Goal: Transaction & Acquisition: Obtain resource

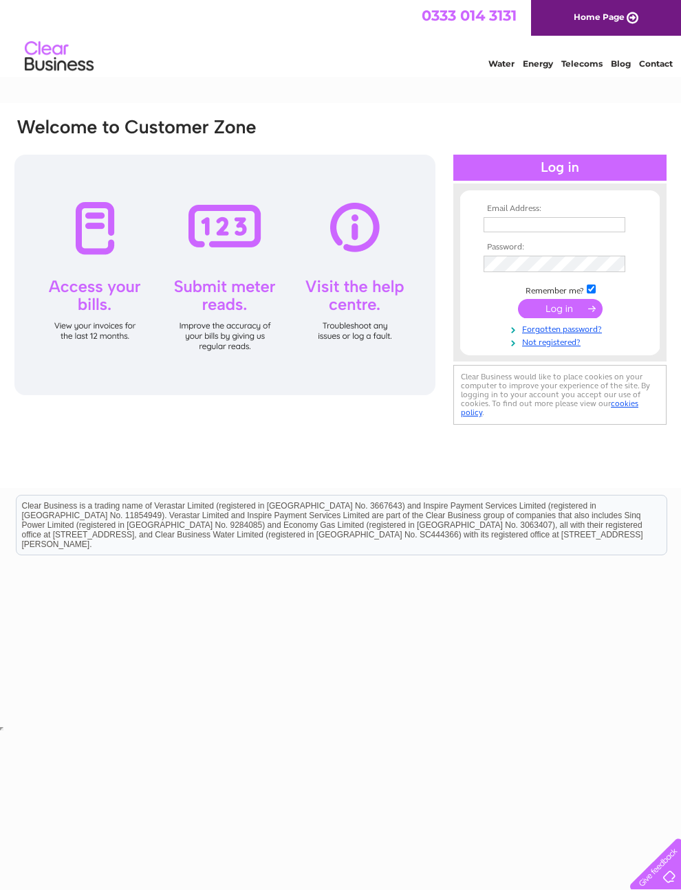
click at [548, 219] on input "text" at bounding box center [554, 224] width 142 height 15
type input "[EMAIL_ADDRESS][DOMAIN_NAME]"
click at [560, 314] on input "submit" at bounding box center [560, 309] width 85 height 19
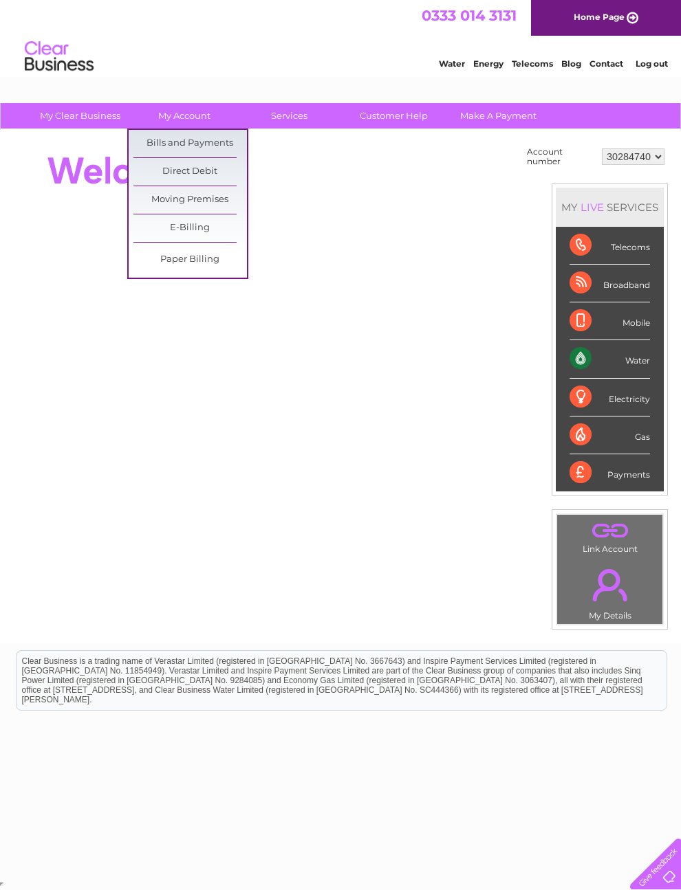
click at [232, 143] on link "Bills and Payments" at bounding box center [189, 144] width 113 height 28
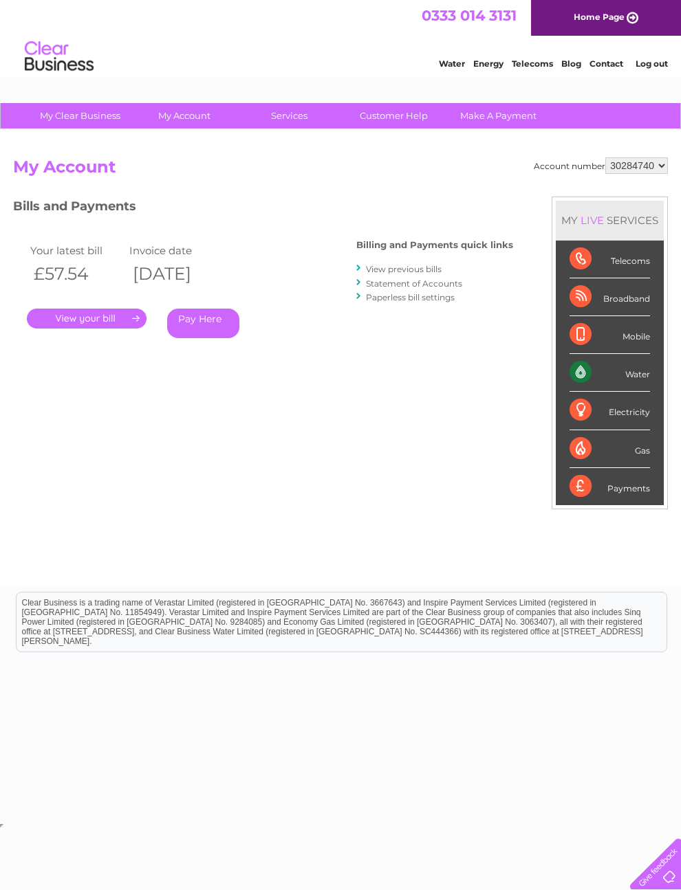
click at [100, 316] on link "." at bounding box center [87, 319] width 120 height 20
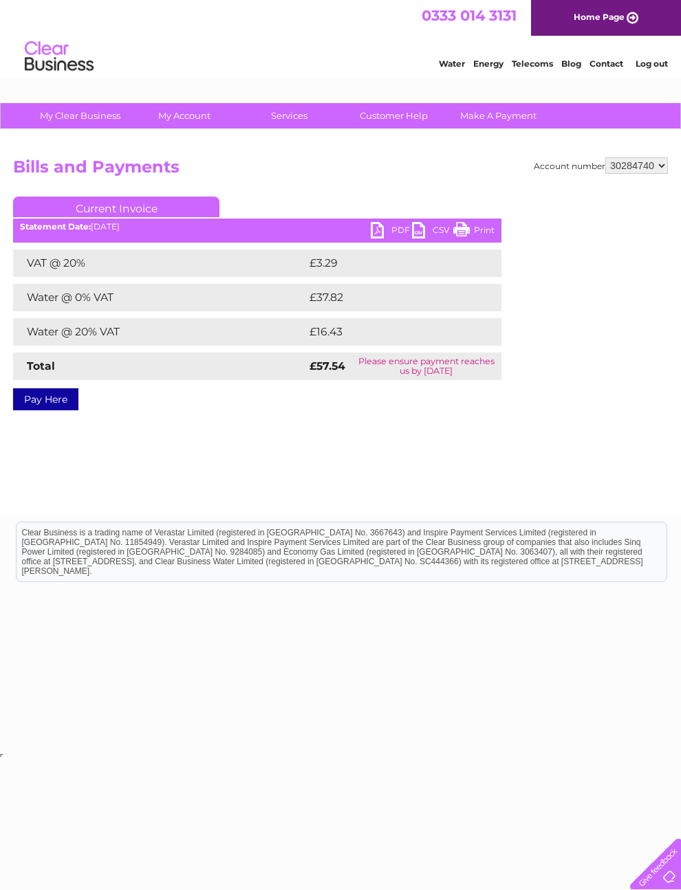
click at [270, 426] on div "Account number 30284740 Bills and Payments Current Invoice PDF CSV Print VAT @ …" at bounding box center [340, 322] width 681 height 385
click at [410, 476] on div "Account number 30284740 Bills and Payments Current Invoice PDF CSV Print VAT @ …" at bounding box center [340, 322] width 681 height 385
click at [382, 232] on link "PDF" at bounding box center [391, 232] width 41 height 20
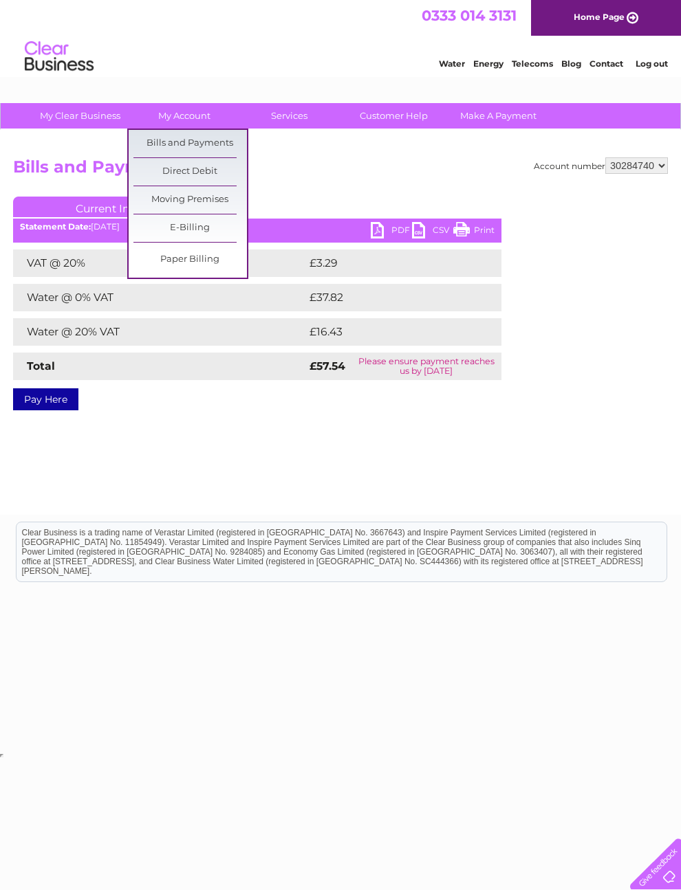
click at [213, 151] on link "Bills and Payments" at bounding box center [189, 144] width 113 height 28
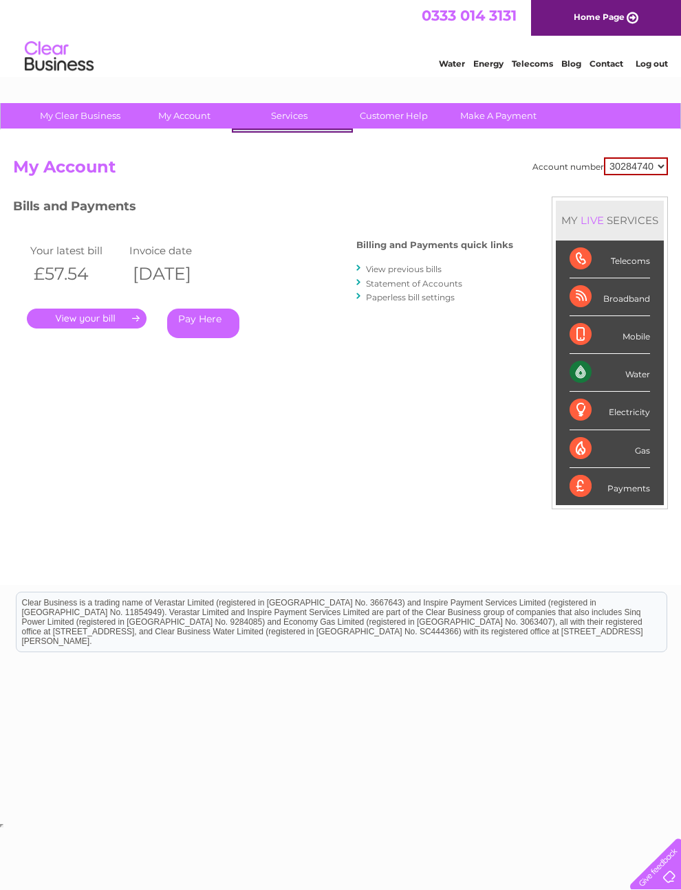
click at [412, 107] on link "Customer Help" at bounding box center [393, 115] width 113 height 25
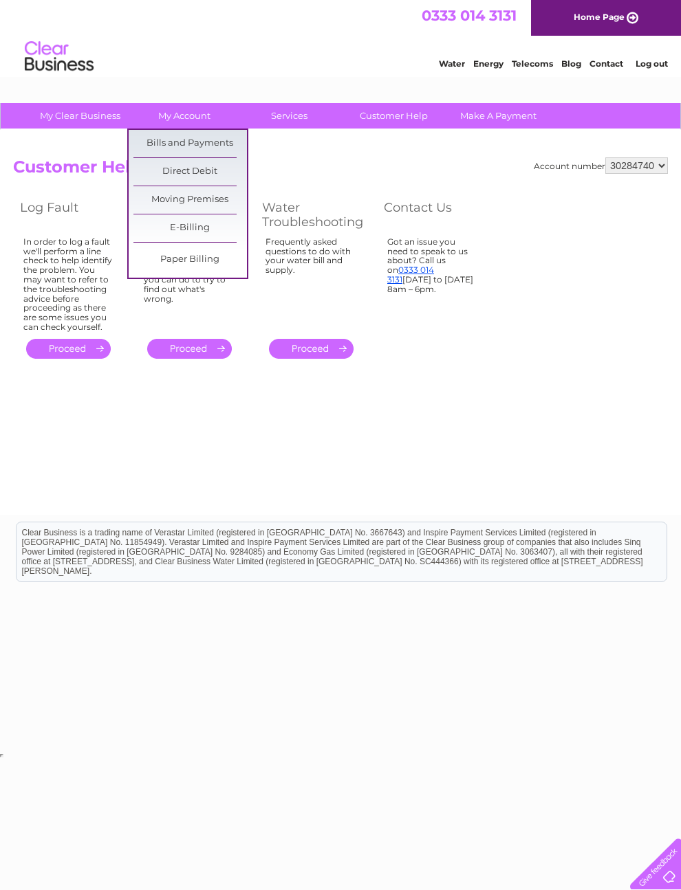
click at [231, 171] on link "Direct Debit" at bounding box center [189, 172] width 113 height 28
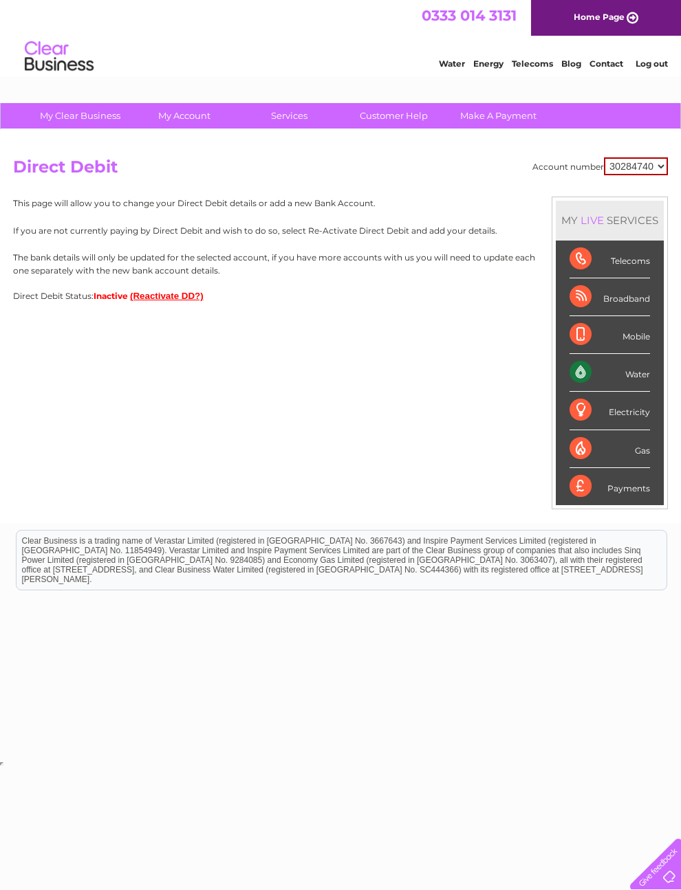
click at [657, 61] on link "Log out" at bounding box center [651, 63] width 32 height 10
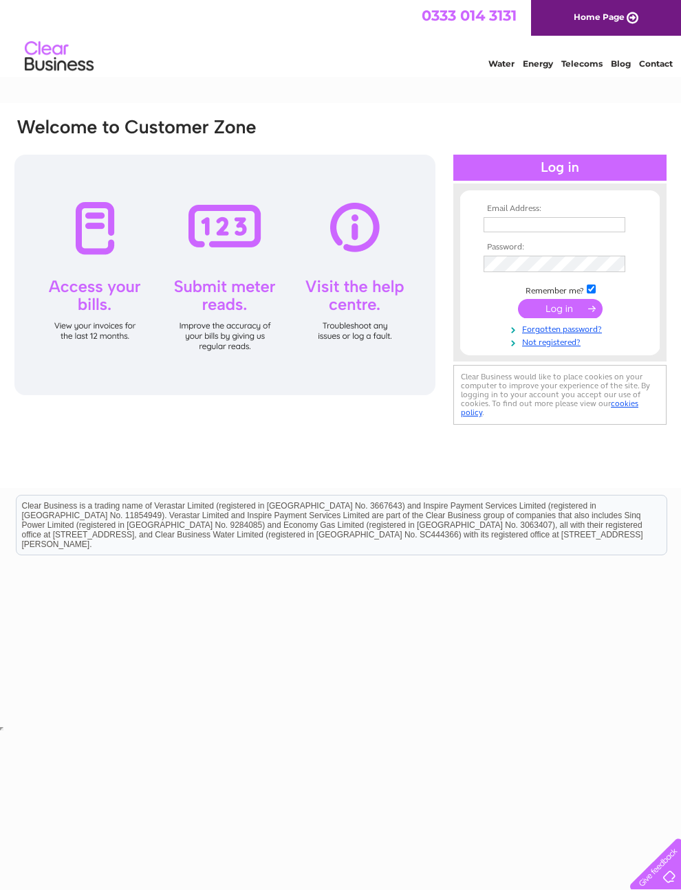
click at [525, 231] on input "text" at bounding box center [554, 224] width 142 height 15
type input "Raycampbell@taysidemrt.onmicrosoft.com"
click at [562, 318] on input "submit" at bounding box center [560, 309] width 85 height 19
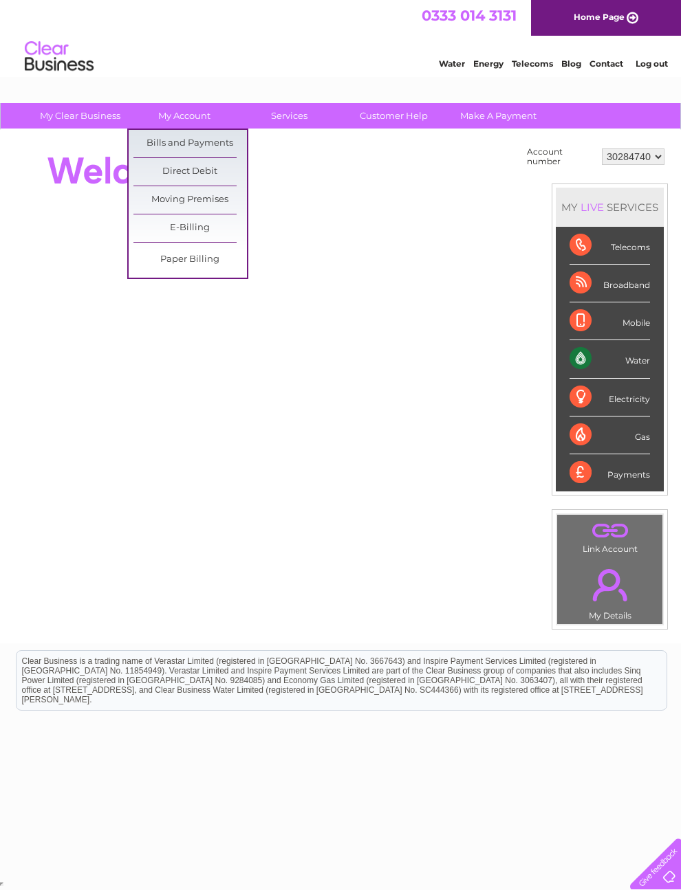
click at [210, 148] on link "Bills and Payments" at bounding box center [189, 144] width 113 height 28
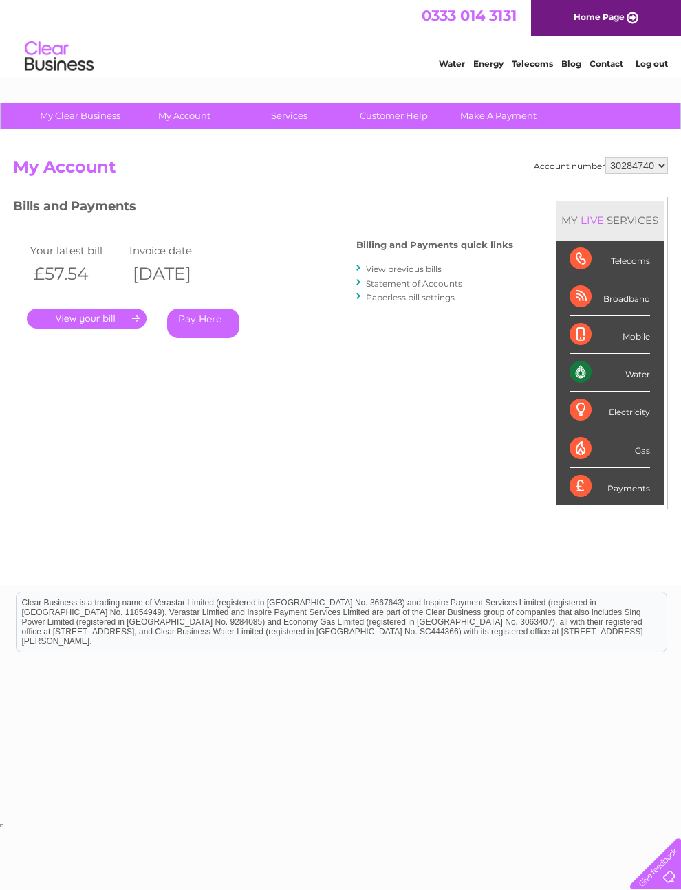
click at [387, 268] on link "View previous bills" at bounding box center [404, 269] width 76 height 10
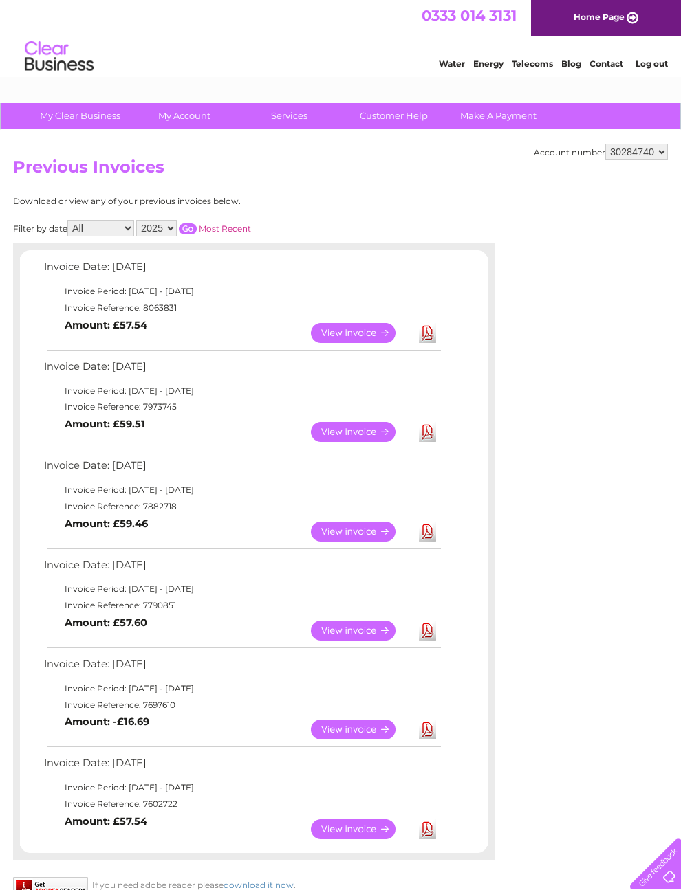
click at [428, 442] on link "Download" at bounding box center [427, 432] width 17 height 20
click at [655, 62] on link "Log out" at bounding box center [651, 63] width 32 height 10
